Goal: Check status: Check status

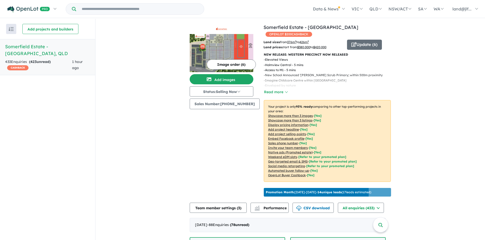
drag, startPoint x: 0, startPoint y: 0, endPoint x: 446, endPoint y: 64, distance: 450.1
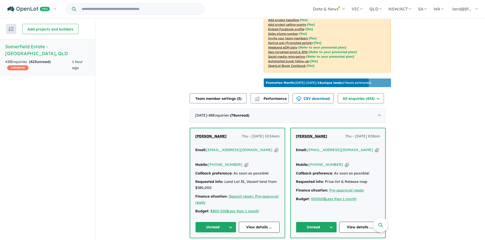
scroll to position [153, 0]
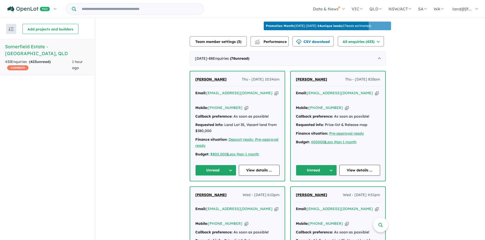
scroll to position [178, 0]
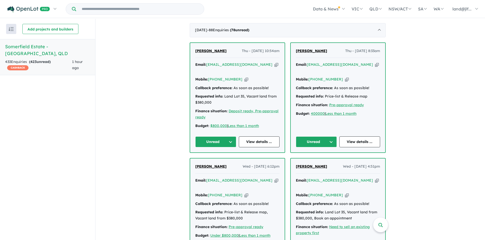
scroll to position [204, 0]
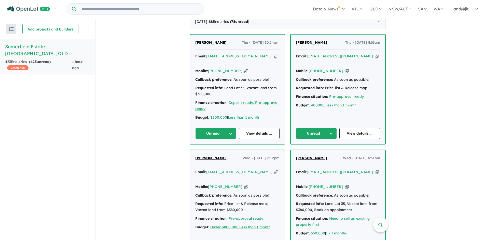
drag, startPoint x: 167, startPoint y: 107, endPoint x: 160, endPoint y: 66, distance: 42.2
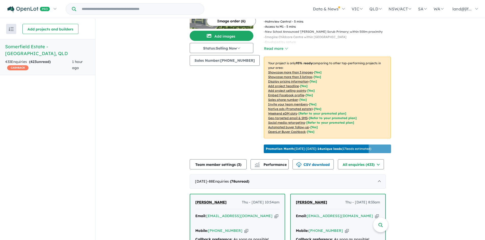
scroll to position [0, 0]
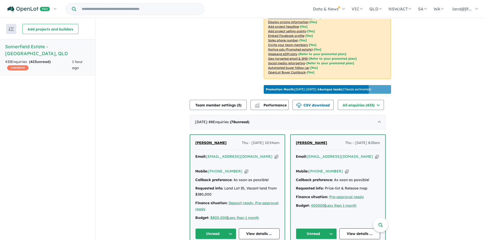
scroll to position [127, 0]
